Goal: Communication & Community: Ask a question

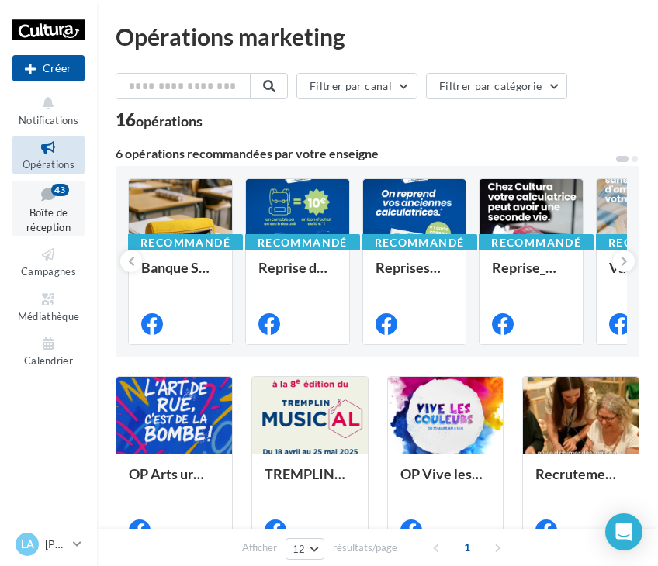
click at [47, 203] on icon at bounding box center [48, 194] width 63 height 21
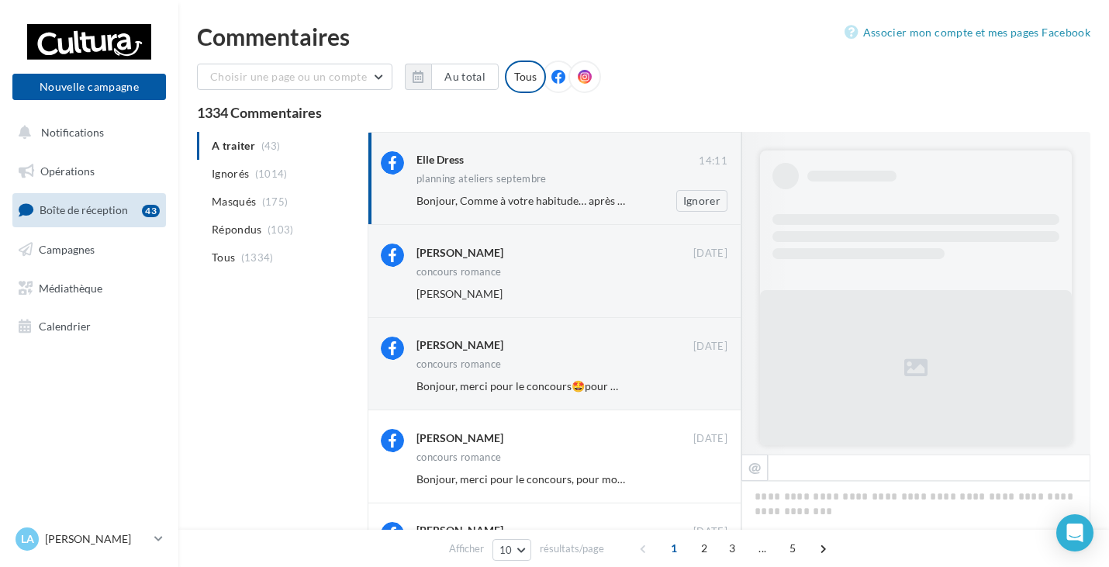
click at [517, 200] on span "Bonjour, Comme à votre habitude… après 10 minutes d’attente à l’accueil télépho…" at bounding box center [961, 200] width 1088 height 13
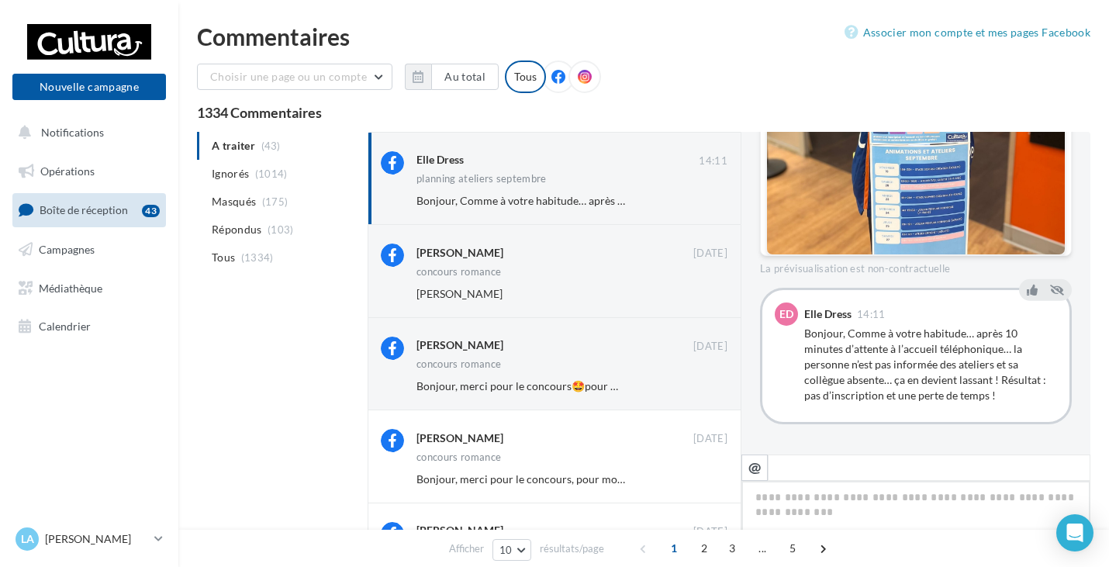
scroll to position [482, 0]
drag, startPoint x: 884, startPoint y: 379, endPoint x: 848, endPoint y: 382, distance: 36.6
click at [657, 382] on div "Bonjour, Comme à votre habitude… après 10 minutes d’attente à l’accueil télépho…" at bounding box center [931, 364] width 253 height 78
click at [657, 384] on div "Bonjour, Comme à votre habitude… après 10 minutes d’attente à l’accueil télépho…" at bounding box center [931, 364] width 253 height 78
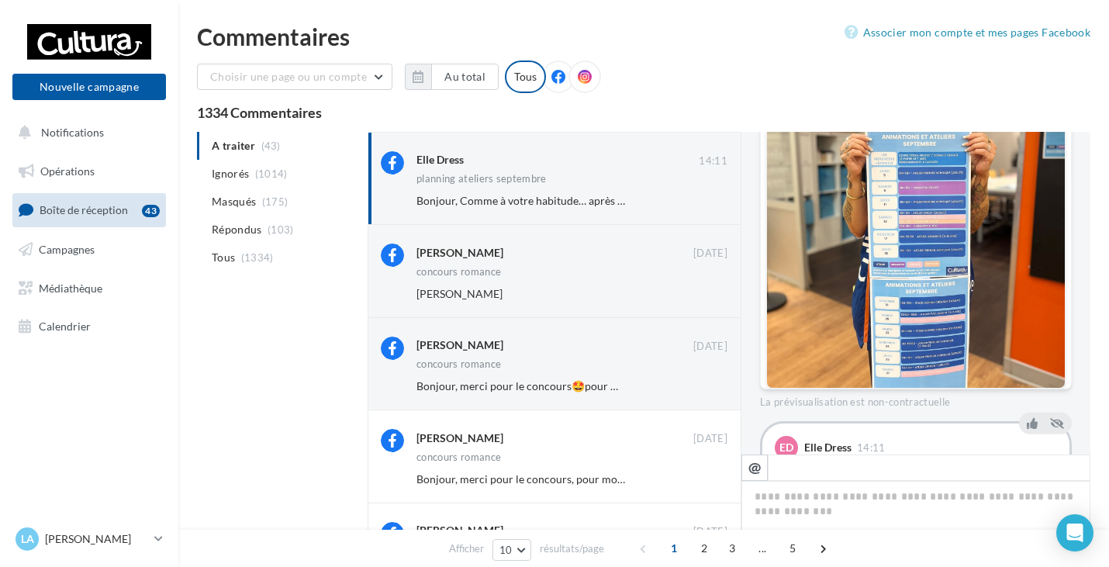
scroll to position [249, 0]
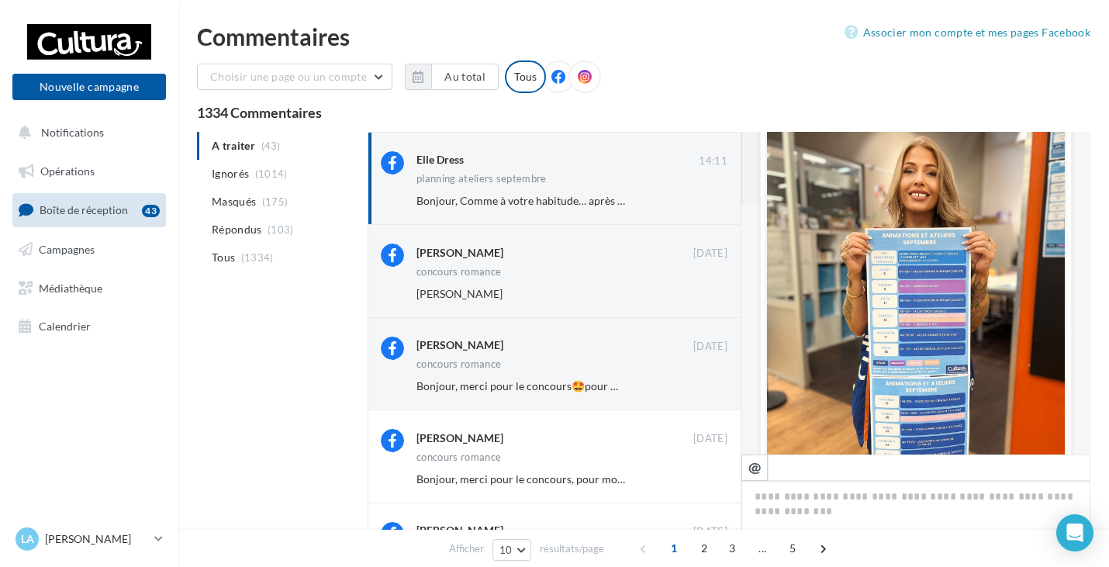
click at [657, 301] on img at bounding box center [916, 305] width 298 height 364
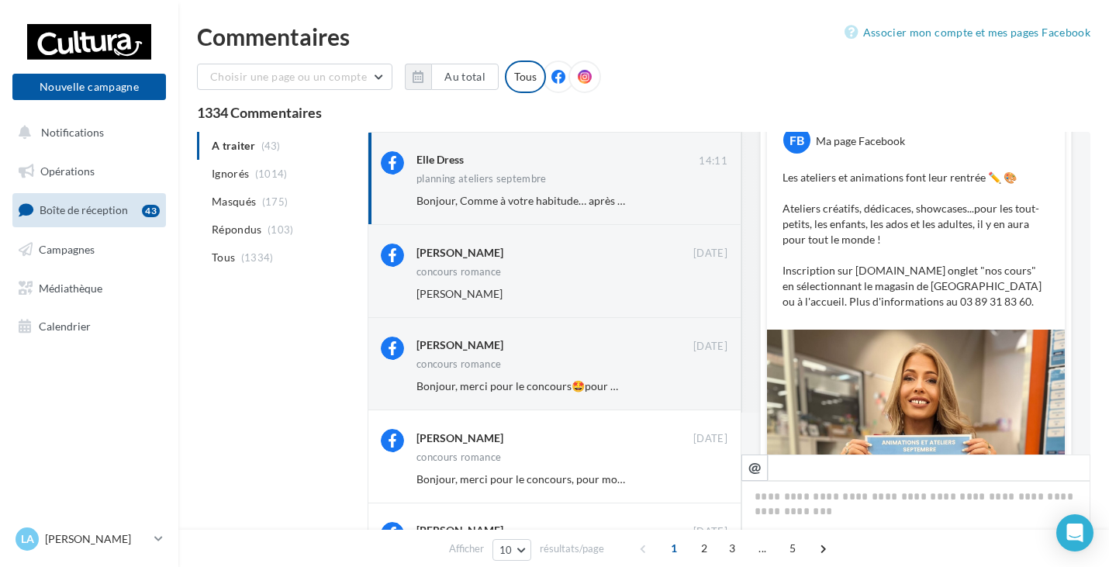
scroll to position [0, 0]
